Goal: Book appointment/travel/reservation

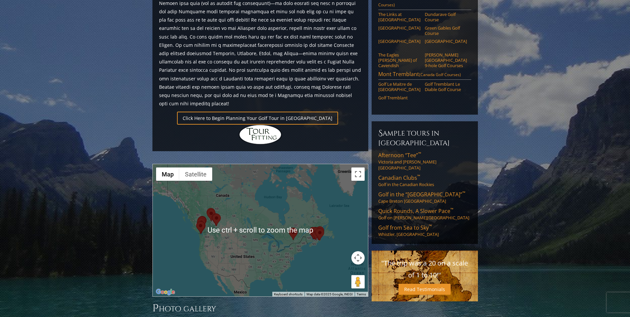
scroll to position [365, 0]
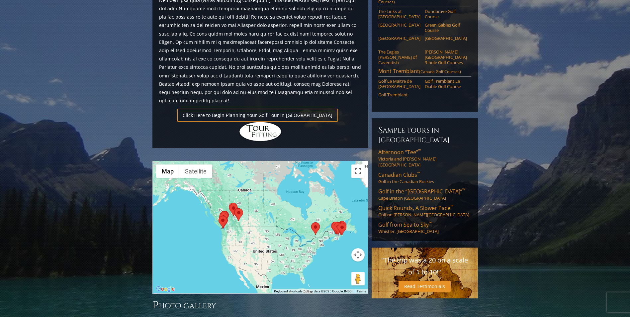
drag, startPoint x: 216, startPoint y: 210, endPoint x: 238, endPoint y: 205, distance: 22.0
click at [240, 209] on div at bounding box center [260, 227] width 215 height 132
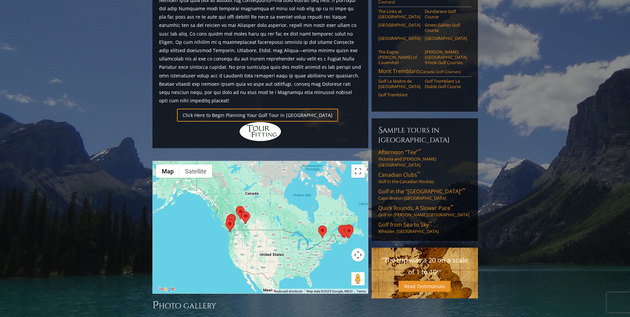
drag, startPoint x: 287, startPoint y: 235, endPoint x: 322, endPoint y: 230, distance: 35.5
click at [322, 230] on div at bounding box center [260, 227] width 215 height 132
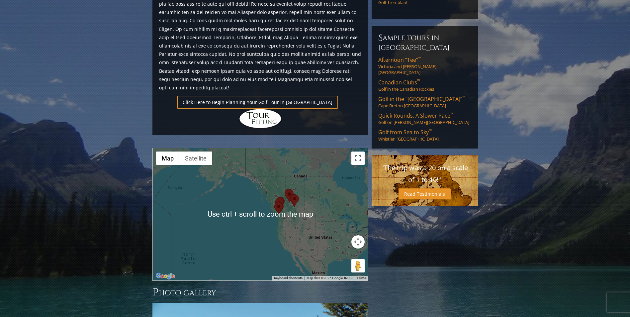
scroll to position [478, 0]
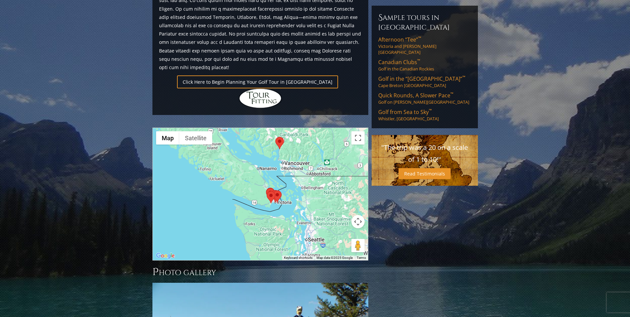
drag, startPoint x: 273, startPoint y: 160, endPoint x: 273, endPoint y: 141, distance: 18.9
click at [270, 151] on div at bounding box center [260, 194] width 215 height 132
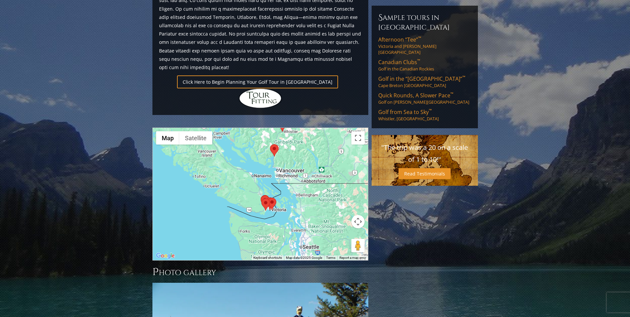
drag, startPoint x: 276, startPoint y: 135, endPoint x: 270, endPoint y: 142, distance: 8.2
click at [270, 142] on div at bounding box center [260, 194] width 215 height 132
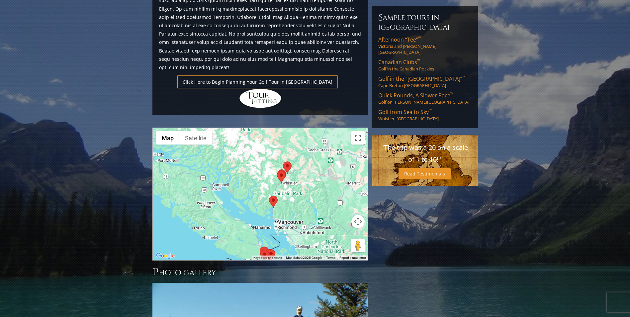
drag, startPoint x: 264, startPoint y: 169, endPoint x: 263, endPoint y: 232, distance: 63.7
click at [262, 236] on div "Previous Next Previous Next View Full Gallery Canada H ighlights ←" at bounding box center [260, 52] width 219 height 891
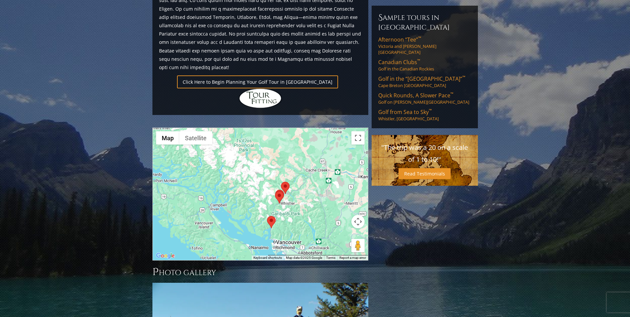
drag, startPoint x: 287, startPoint y: 166, endPoint x: 285, endPoint y: 174, distance: 7.9
click at [285, 174] on div at bounding box center [260, 194] width 215 height 132
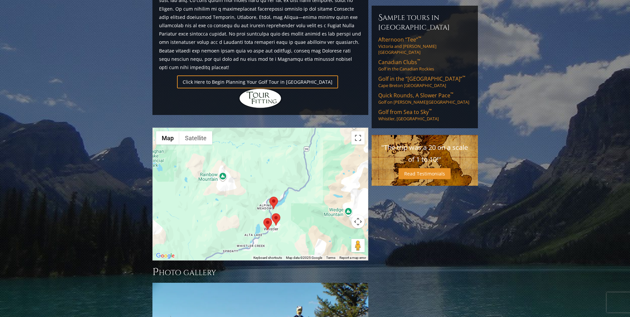
drag, startPoint x: 276, startPoint y: 171, endPoint x: 262, endPoint y: 178, distance: 15.6
click at [262, 178] on div "To navigate, press the arrow keys." at bounding box center [260, 194] width 215 height 132
drag, startPoint x: 262, startPoint y: 164, endPoint x: 222, endPoint y: 210, distance: 61.2
click at [228, 208] on div "To navigate, press the arrow keys." at bounding box center [260, 194] width 215 height 132
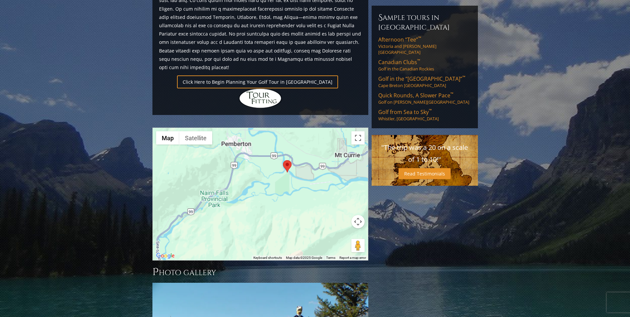
drag, startPoint x: 283, startPoint y: 164, endPoint x: 287, endPoint y: 131, distance: 33.2
click at [291, 132] on div at bounding box center [260, 194] width 215 height 132
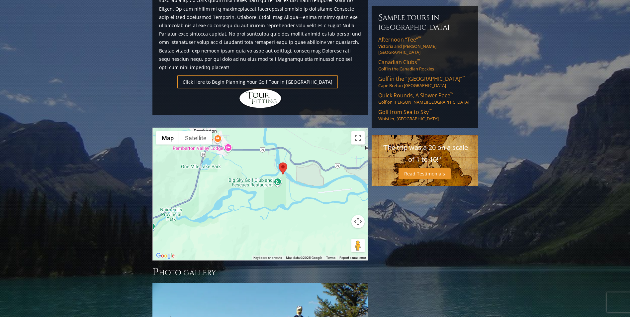
click at [283, 162] on img at bounding box center [283, 168] width 9 height 12
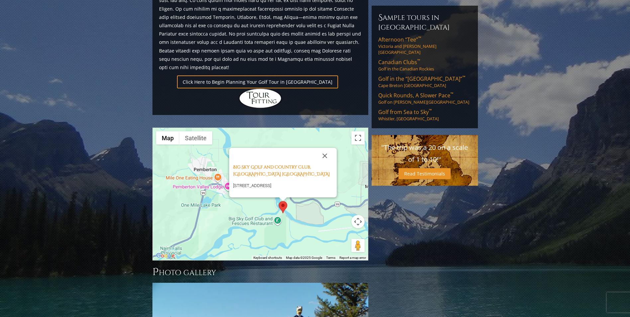
click at [286, 182] on p "[STREET_ADDRESS]" at bounding box center [283, 186] width 100 height 8
click at [279, 164] on link "Big Sky Golf and Country Club, [GEOGRAPHIC_DATA] [GEOGRAPHIC_DATA]" at bounding box center [281, 170] width 97 height 13
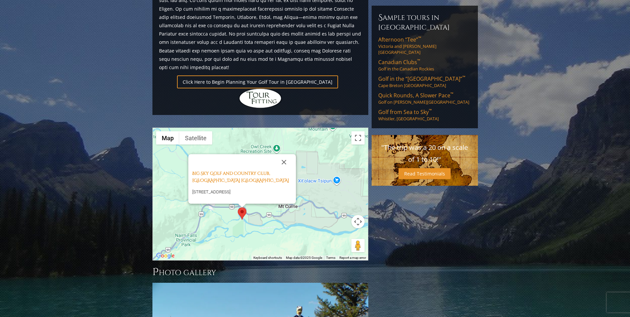
drag, startPoint x: 234, startPoint y: 166, endPoint x: 203, endPoint y: 182, distance: 34.7
click at [203, 182] on div "Big Sky Golf and Country Club, [GEOGRAPHIC_DATA][STREET_ADDRESS][GEOGRAPHIC_DAT…" at bounding box center [260, 194] width 215 height 132
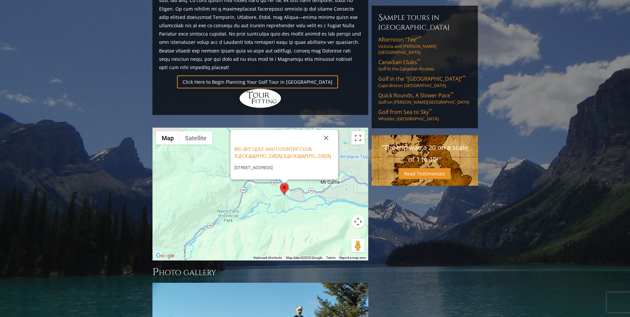
drag, startPoint x: 194, startPoint y: 183, endPoint x: 245, endPoint y: 152, distance: 59.8
click at [245, 153] on div "Big Sky Golf and Country Club, [GEOGRAPHIC_DATA][STREET_ADDRESS][GEOGRAPHIC_DAT…" at bounding box center [260, 194] width 215 height 132
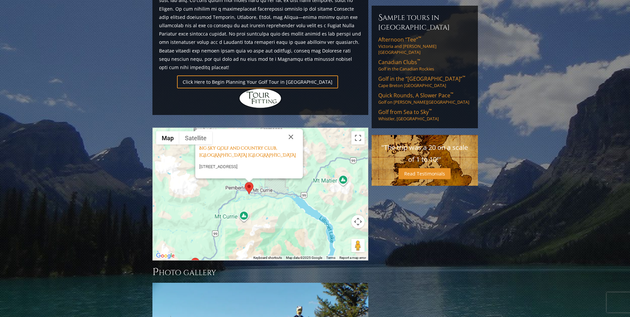
drag, startPoint x: 232, startPoint y: 161, endPoint x: 225, endPoint y: 159, distance: 7.1
click at [227, 162] on div "Big Sky Golf and Country Club, [GEOGRAPHIC_DATA][STREET_ADDRESS][GEOGRAPHIC_DAT…" at bounding box center [260, 194] width 215 height 132
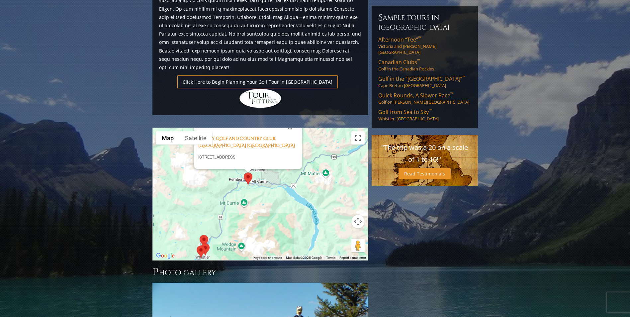
drag, startPoint x: 225, startPoint y: 165, endPoint x: 235, endPoint y: 135, distance: 31.3
click at [234, 138] on div "Big Sky Golf and Country Club, [GEOGRAPHIC_DATA][STREET_ADDRESS][GEOGRAPHIC_DAT…" at bounding box center [260, 194] width 215 height 132
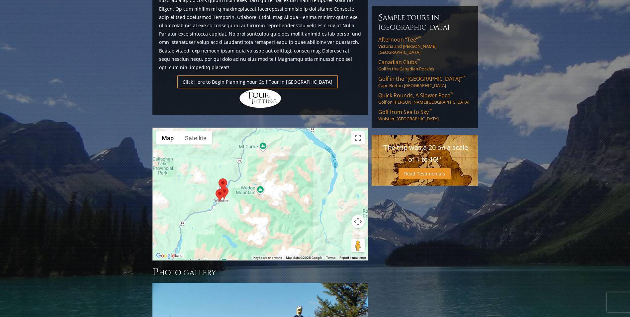
drag, startPoint x: 220, startPoint y: 160, endPoint x: 331, endPoint y: 173, distance: 111.7
click at [221, 189] on img at bounding box center [219, 195] width 9 height 12
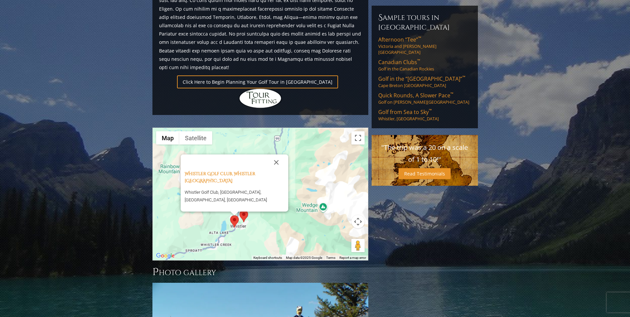
drag, startPoint x: 222, startPoint y: 176, endPoint x: 237, endPoint y: 193, distance: 23.3
click at [260, 194] on div "To navigate, press the arrow keys. [GEOGRAPHIC_DATA], Whistler [GEOGRAPHIC_DATA…" at bounding box center [367, 194] width 215 height 0
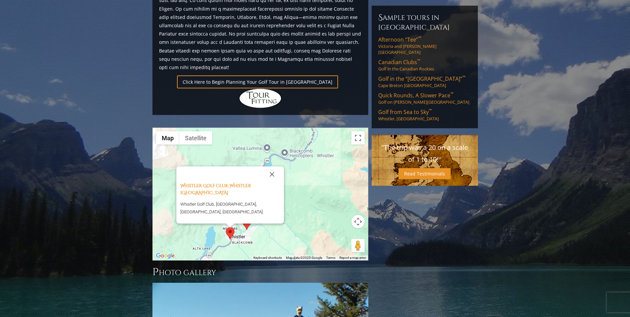
click at [238, 200] on div "To navigate, press the arrow keys. [GEOGRAPHIC_DATA], Whistler [GEOGRAPHIC_DATA…" at bounding box center [260, 194] width 215 height 132
click at [249, 217] on img at bounding box center [246, 223] width 9 height 12
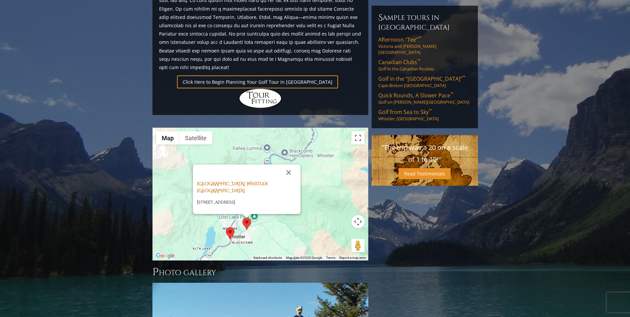
click at [229, 181] on link "[GEOGRAPHIC_DATA], Whistler [GEOGRAPHIC_DATA]" at bounding box center [232, 187] width 71 height 13
